Goal: Task Accomplishment & Management: Manage account settings

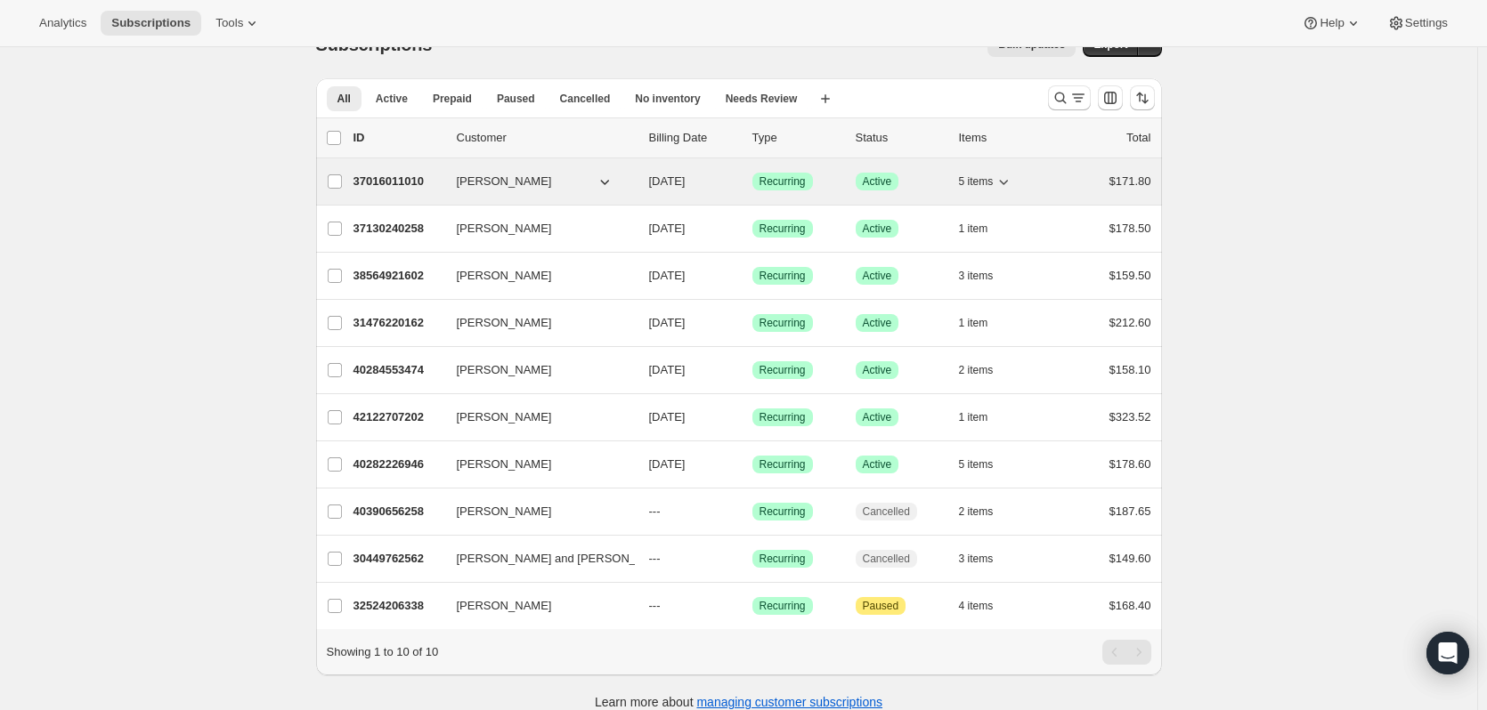
scroll to position [69, 0]
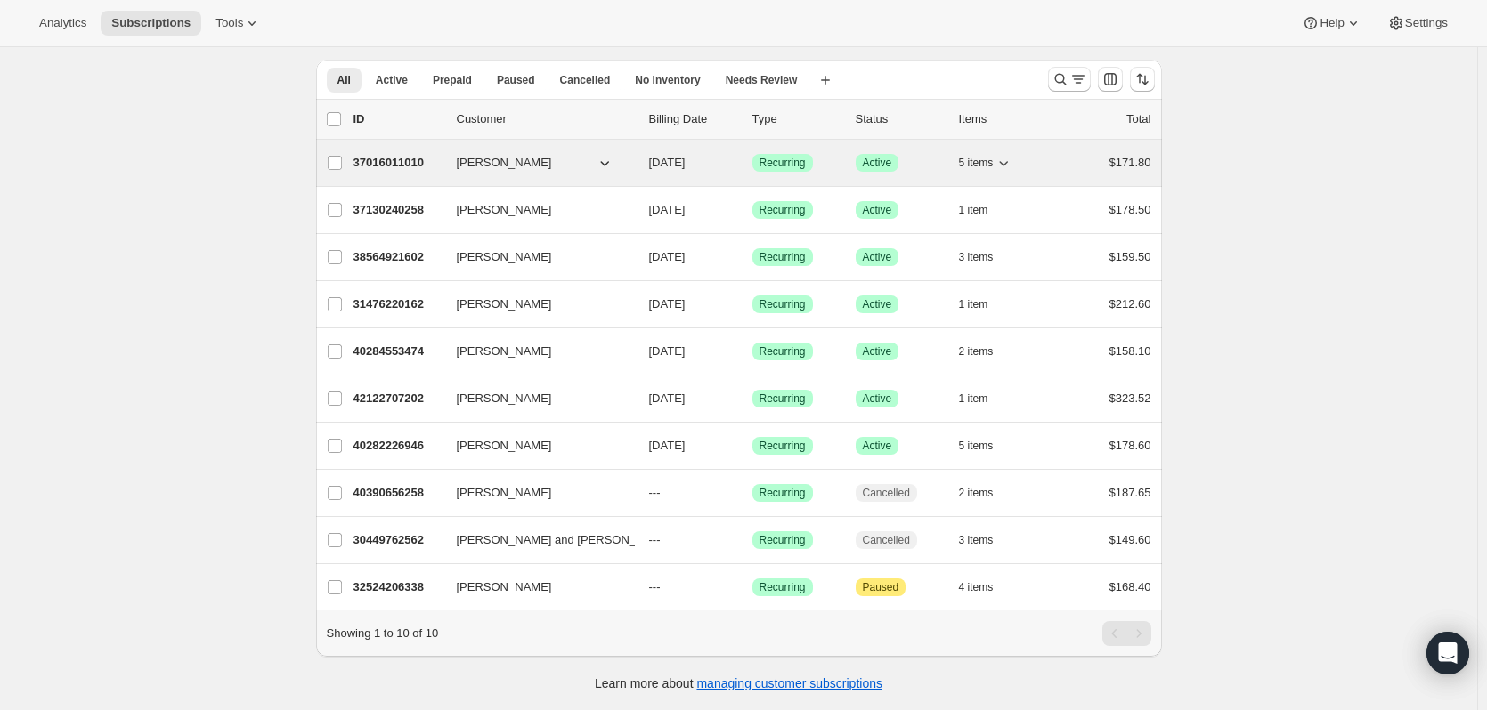
click at [1080, 154] on div "$171.80" at bounding box center [1106, 163] width 89 height 18
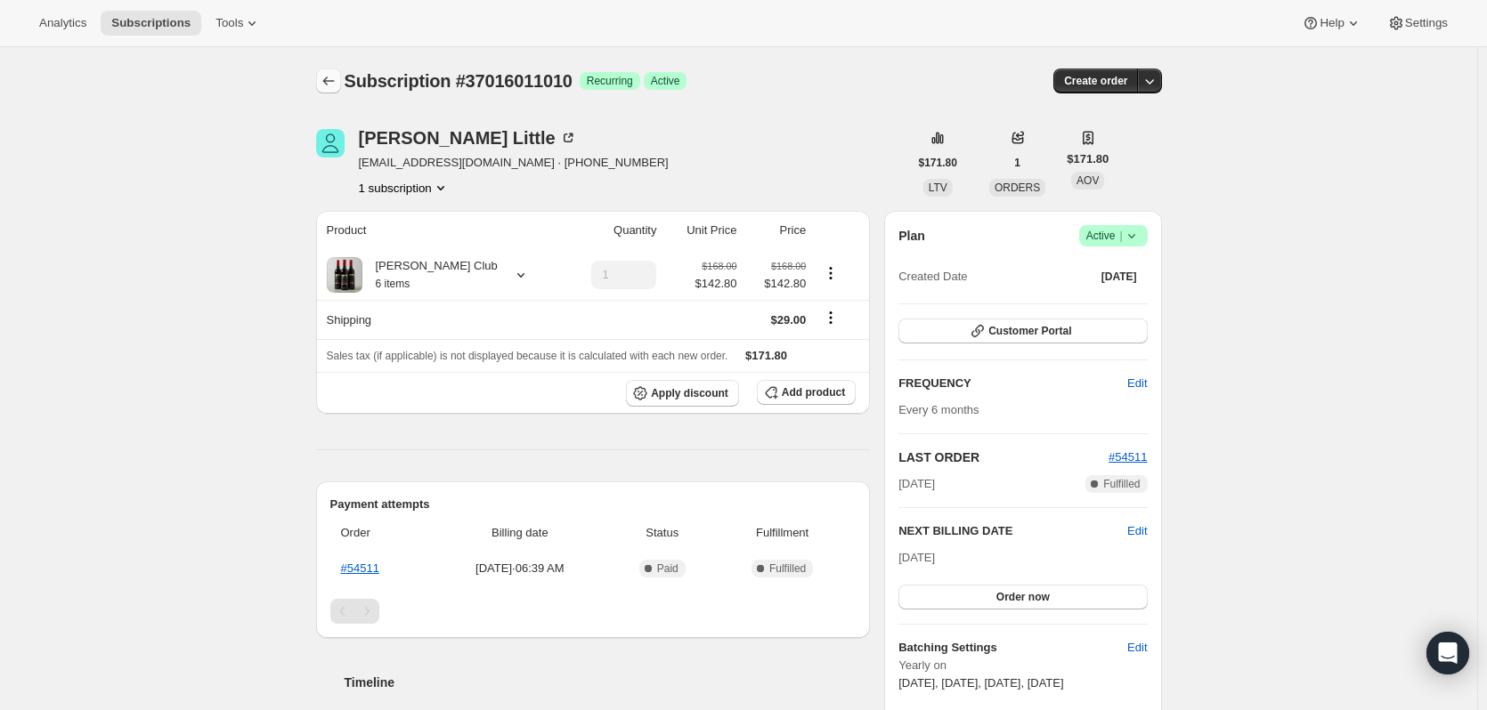
click at [334, 88] on icon "Subscriptions" at bounding box center [329, 81] width 18 height 18
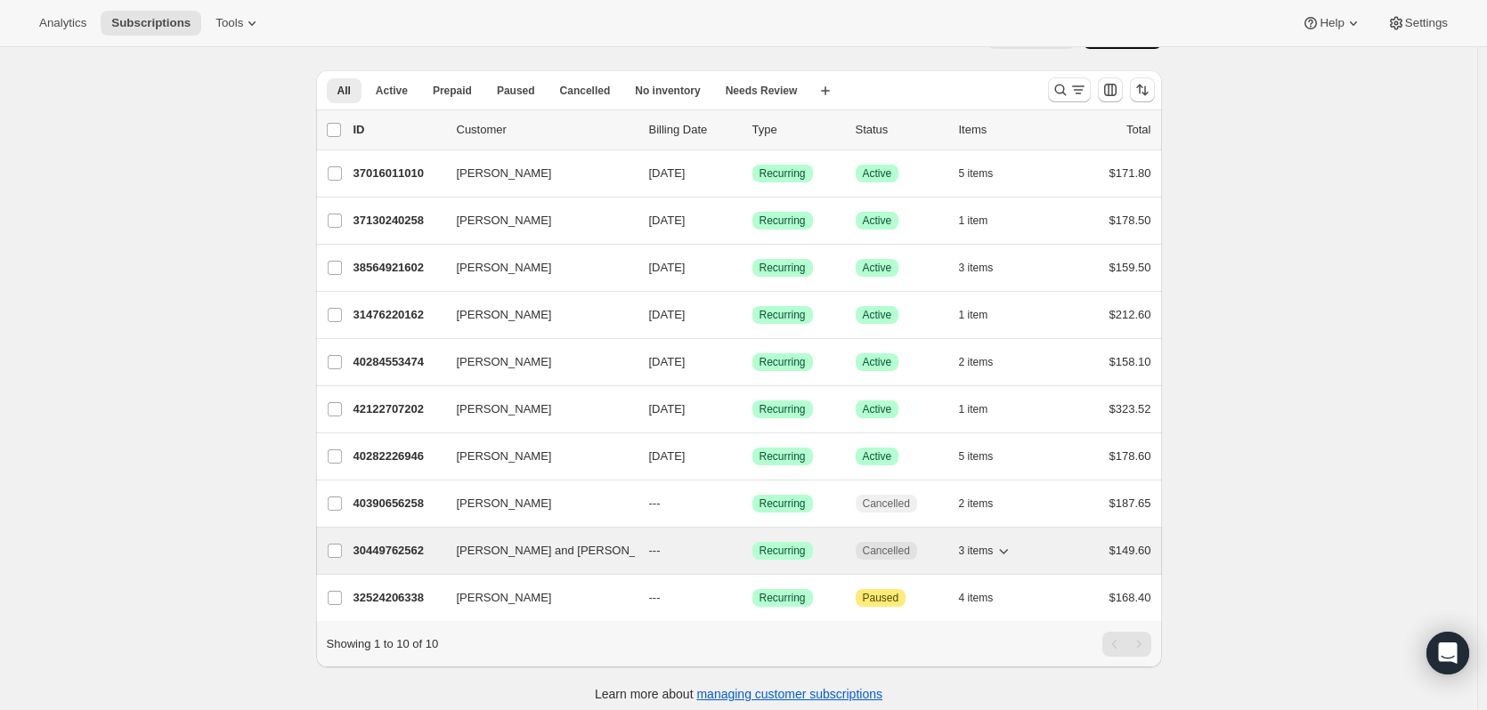
scroll to position [69, 0]
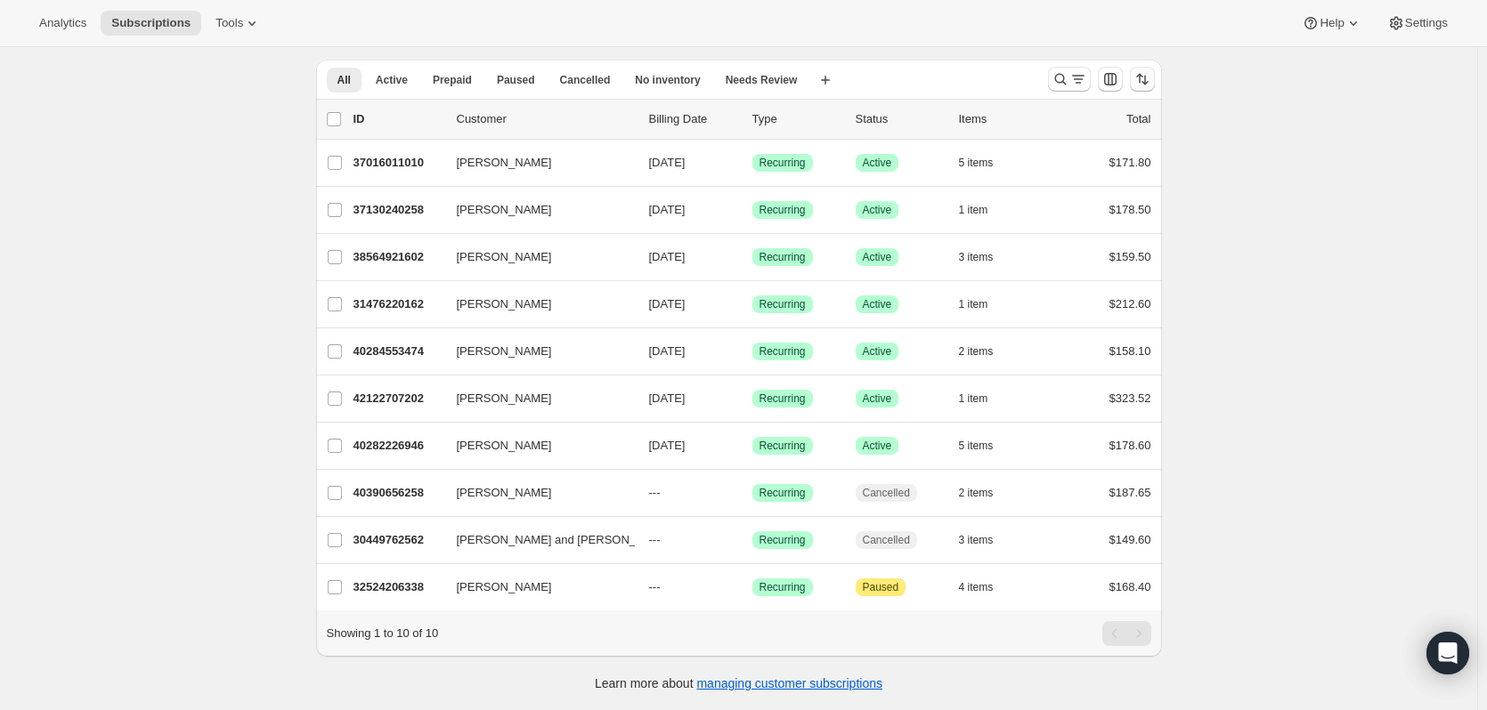
click at [1142, 77] on button "Sort the results" at bounding box center [1142, 79] width 25 height 25
click at [1096, 206] on span "Created date" at bounding box center [1094, 212] width 67 height 18
click at [1040, 206] on input "Created date" at bounding box center [1039, 205] width 1 height 1
radio input "true"
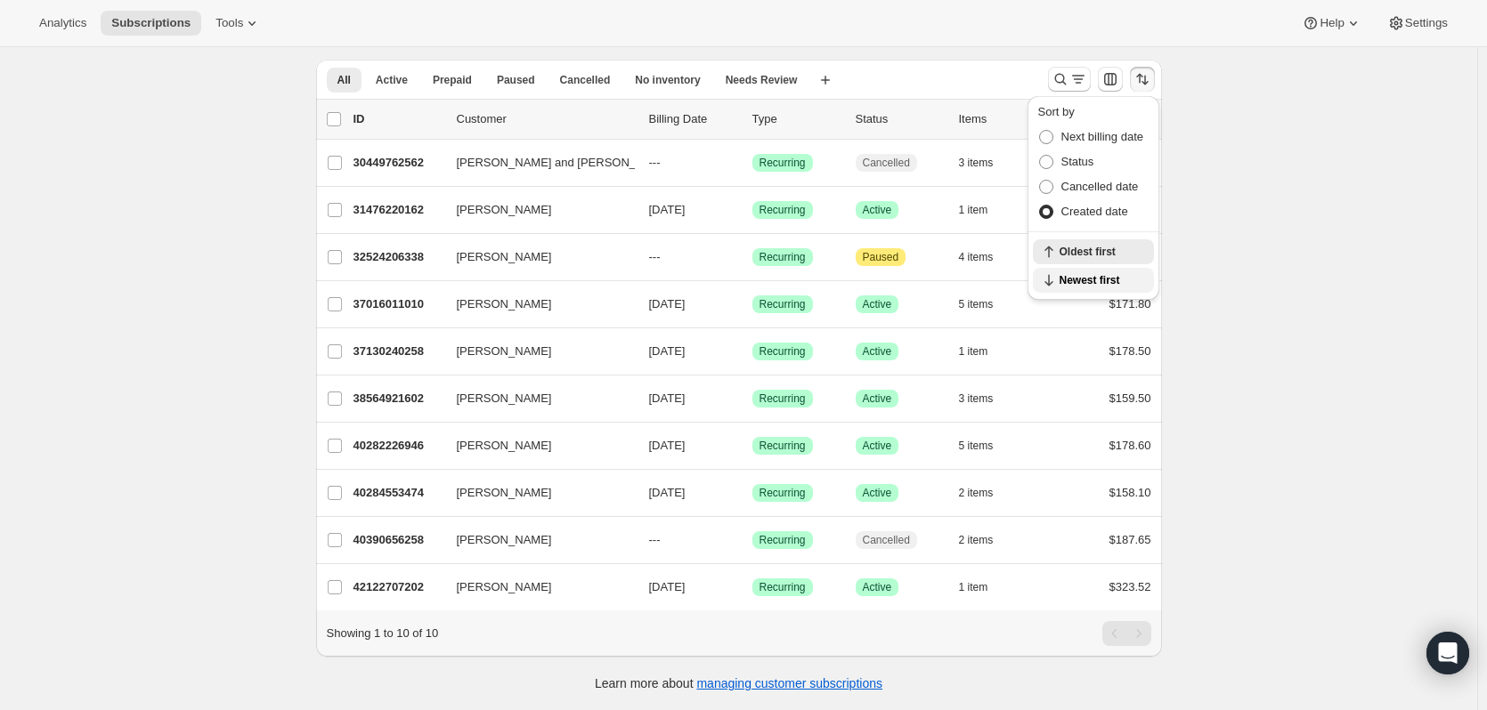
click at [1089, 273] on span "Newest first" at bounding box center [1101, 280] width 84 height 14
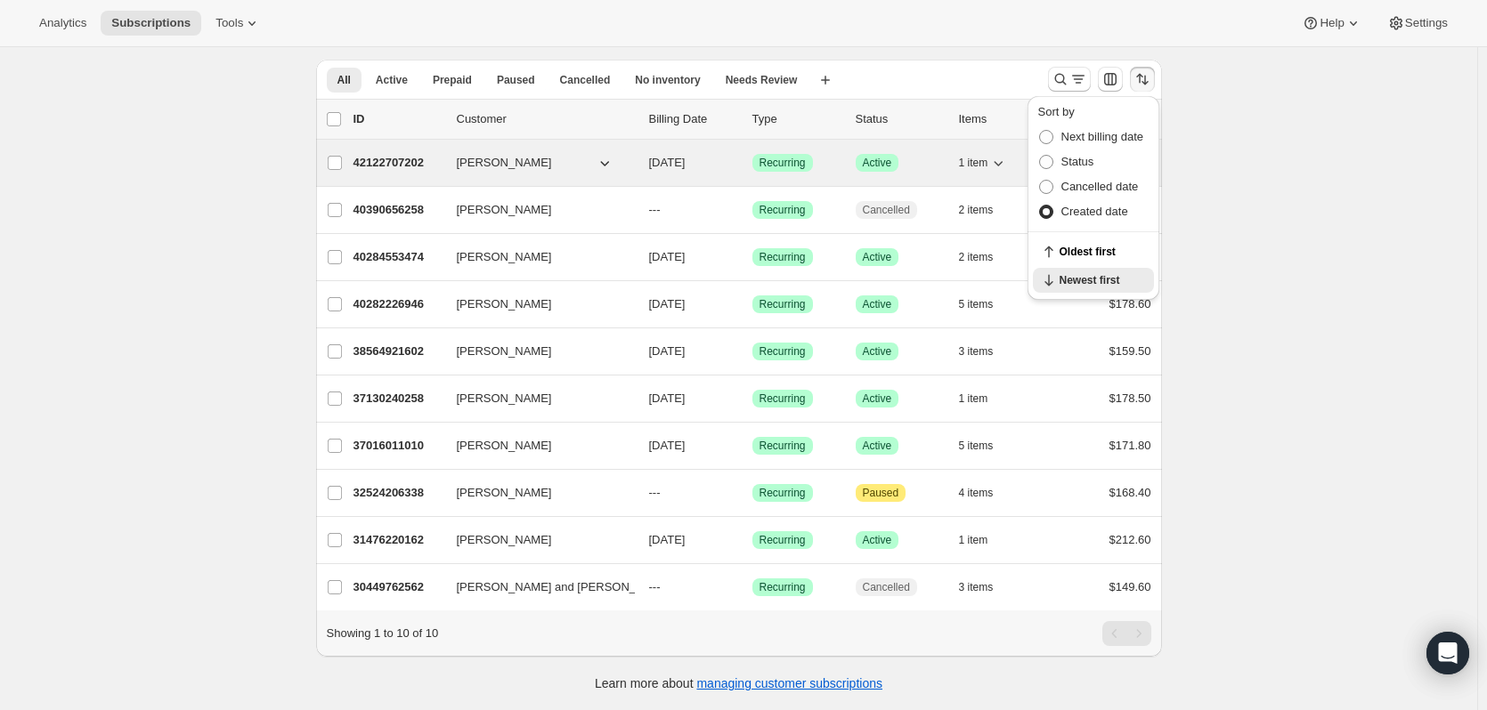
click at [501, 157] on span "[PERSON_NAME]" at bounding box center [504, 163] width 95 height 18
click at [879, 156] on span "Active" at bounding box center [877, 163] width 29 height 14
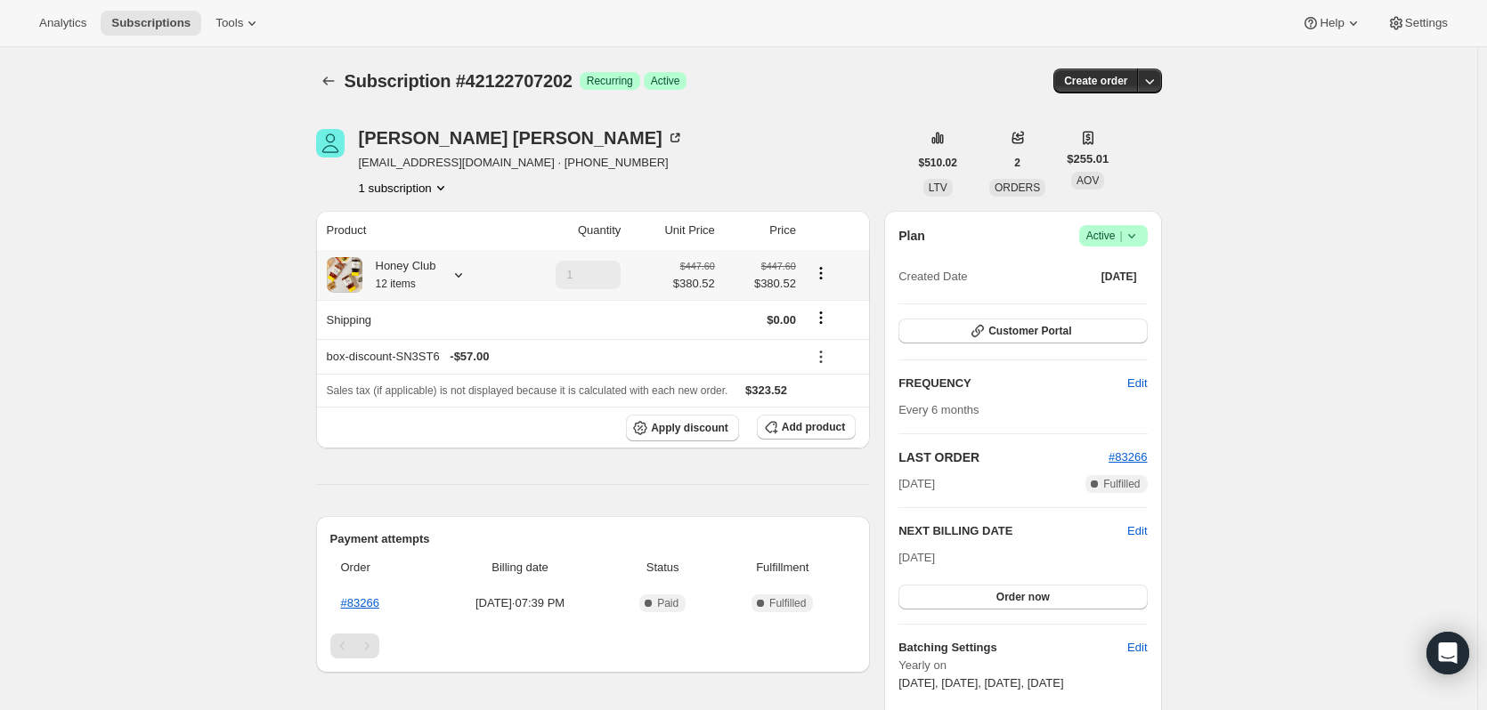
click at [465, 283] on icon at bounding box center [459, 275] width 18 height 18
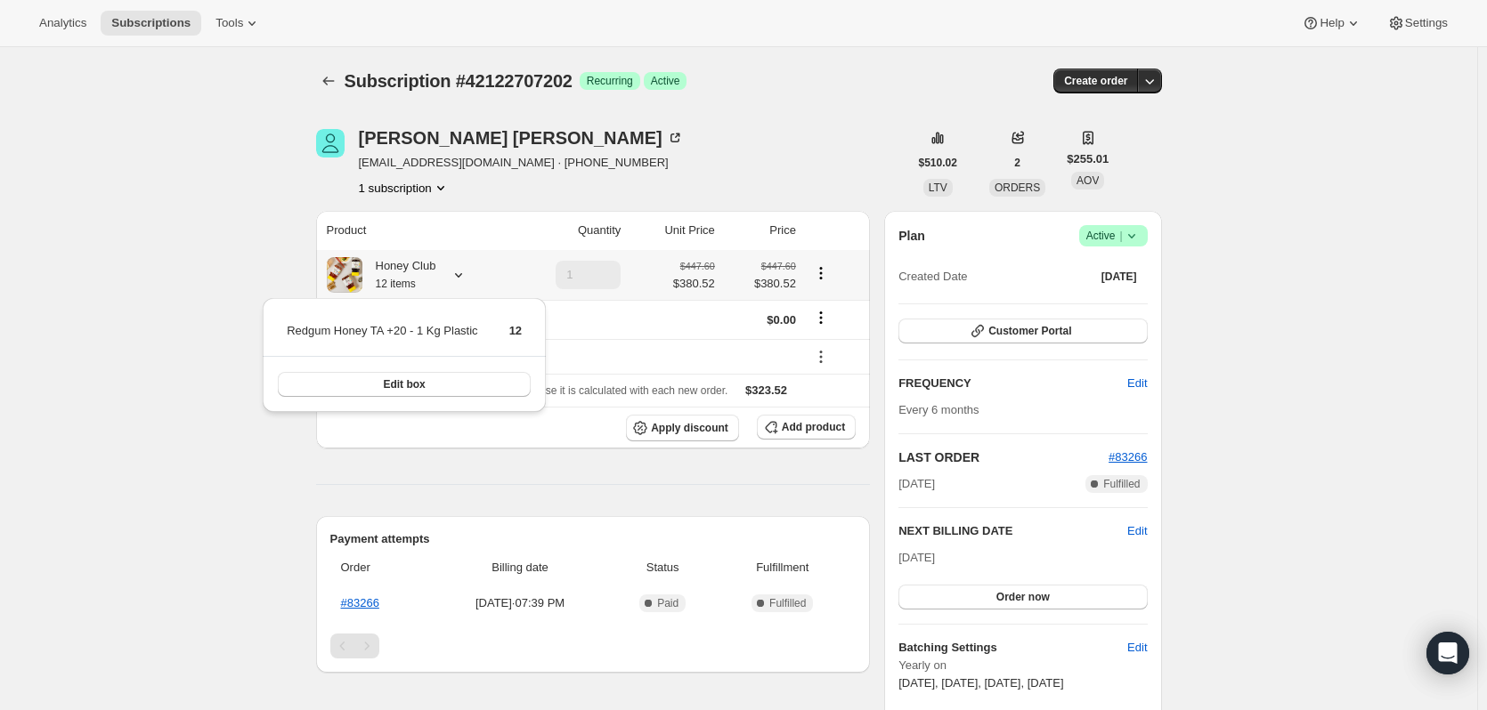
click at [465, 283] on icon at bounding box center [459, 275] width 18 height 18
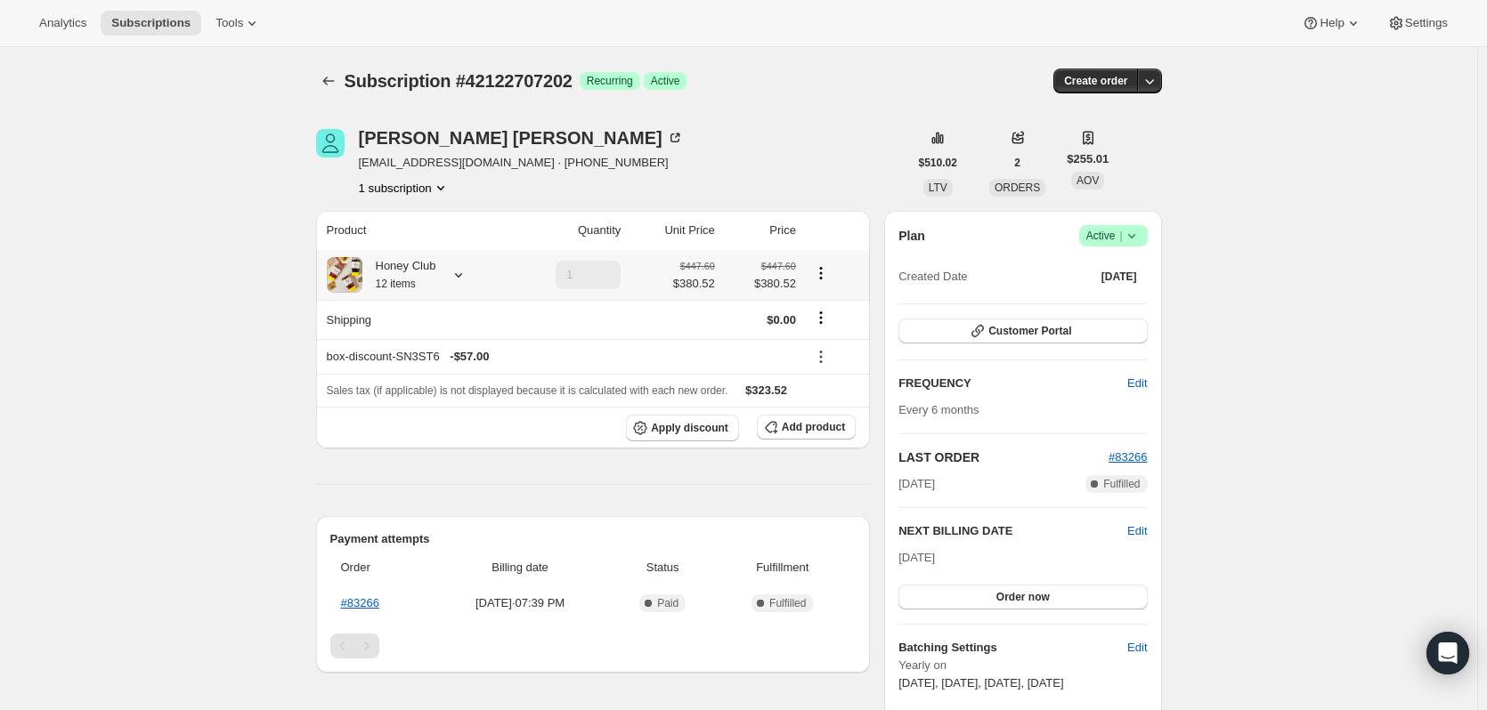
click at [731, 274] on div "$447.60 $380.52" at bounding box center [760, 275] width 70 height 36
click at [823, 280] on icon "Product actions" at bounding box center [821, 273] width 18 height 18
click at [417, 198] on div "[PERSON_NAME] [EMAIL_ADDRESS][DOMAIN_NAME] · [PHONE_NUMBER] 1 subscription $510…" at bounding box center [732, 703] width 860 height 1205
drag, startPoint x: 329, startPoint y: 365, endPoint x: 563, endPoint y: 358, distance: 234.2
click at [563, 358] on th "box-discount-SN3ST6 - $57.00" at bounding box center [558, 356] width 485 height 35
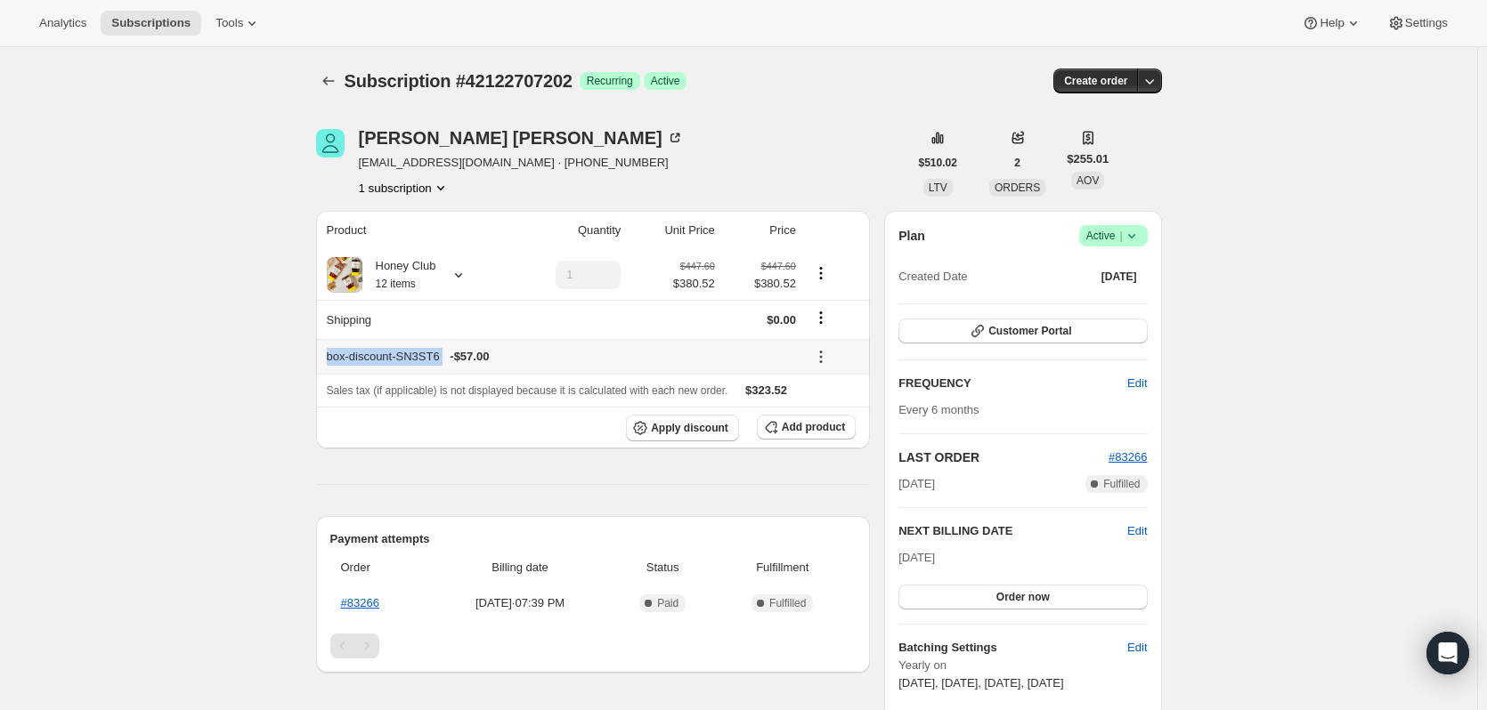
click at [563, 358] on div "box-discount-SN3ST6 - $57.00" at bounding box center [561, 357] width 469 height 18
click at [1125, 275] on span "[DATE]" at bounding box center [1119, 277] width 36 height 14
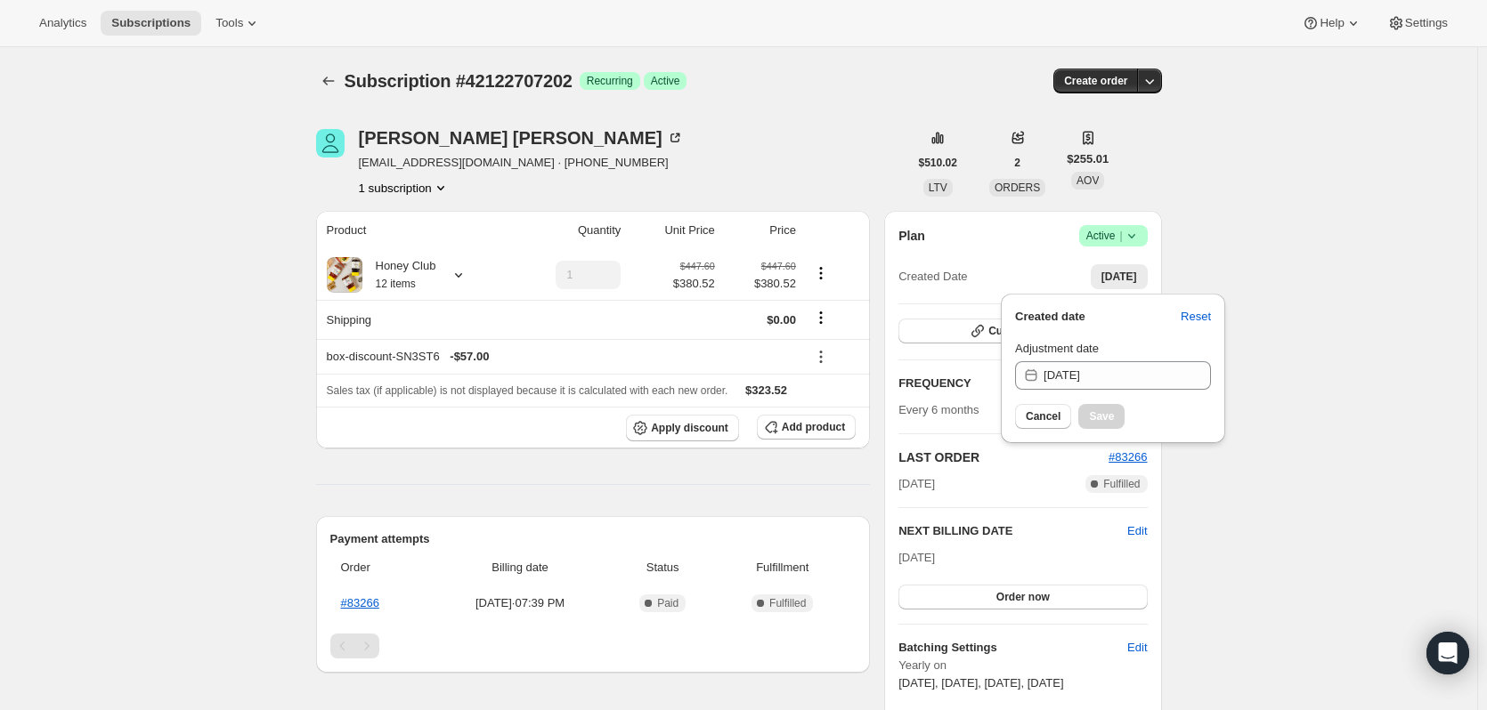
click at [1125, 275] on span "[DATE]" at bounding box center [1119, 277] width 36 height 14
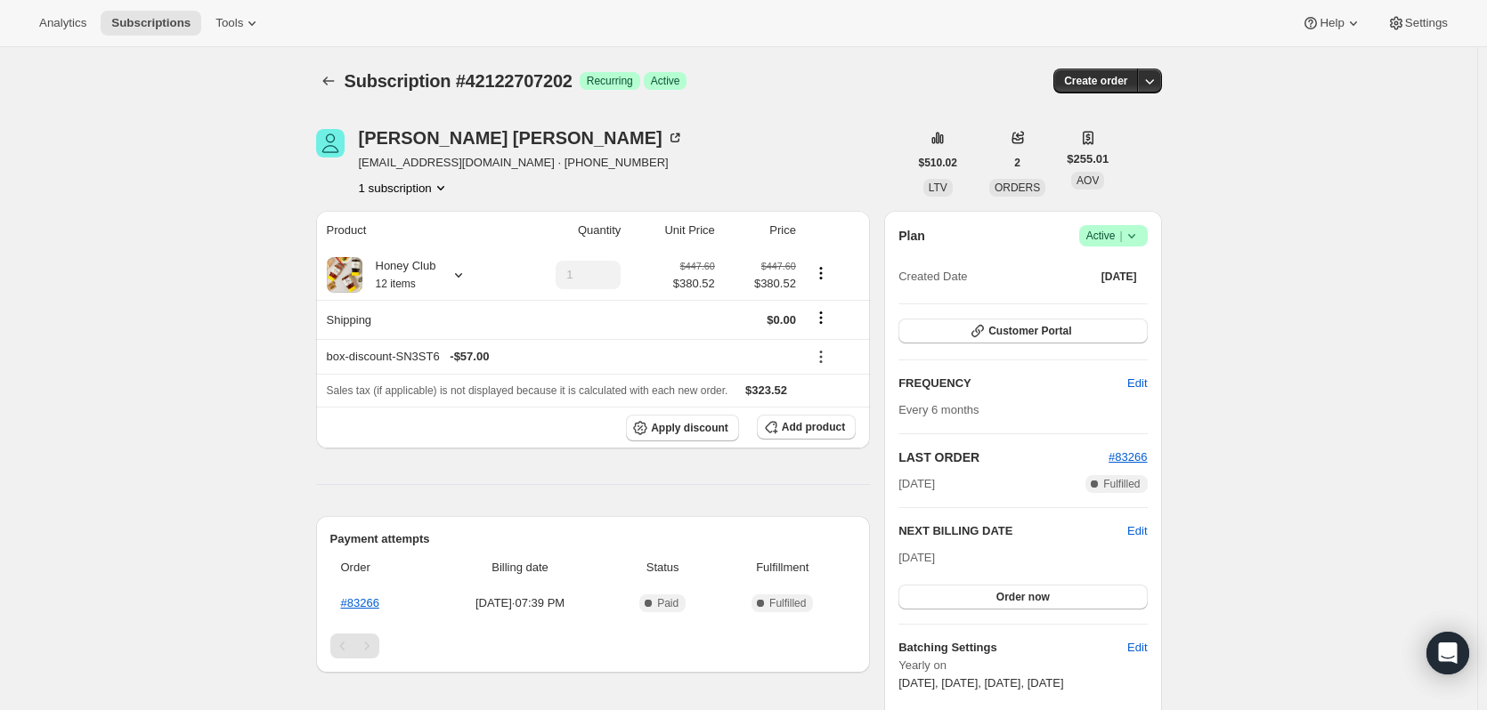
click at [1244, 191] on div "Subscription #42122707202. This page is ready Subscription #42122707202 Success…" at bounding box center [738, 703] width 1477 height 1312
